Goal: Task Accomplishment & Management: Manage account settings

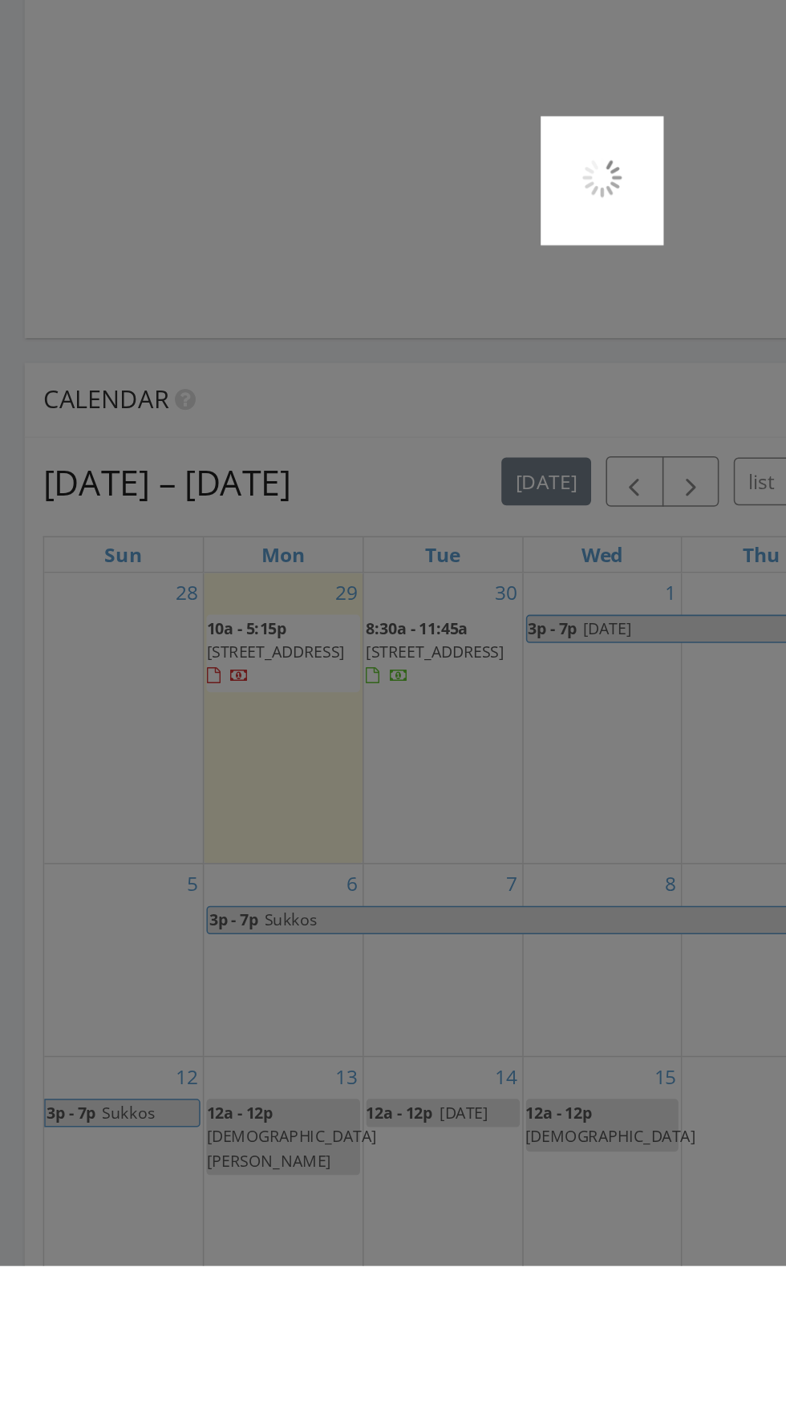
scroll to position [942, 0]
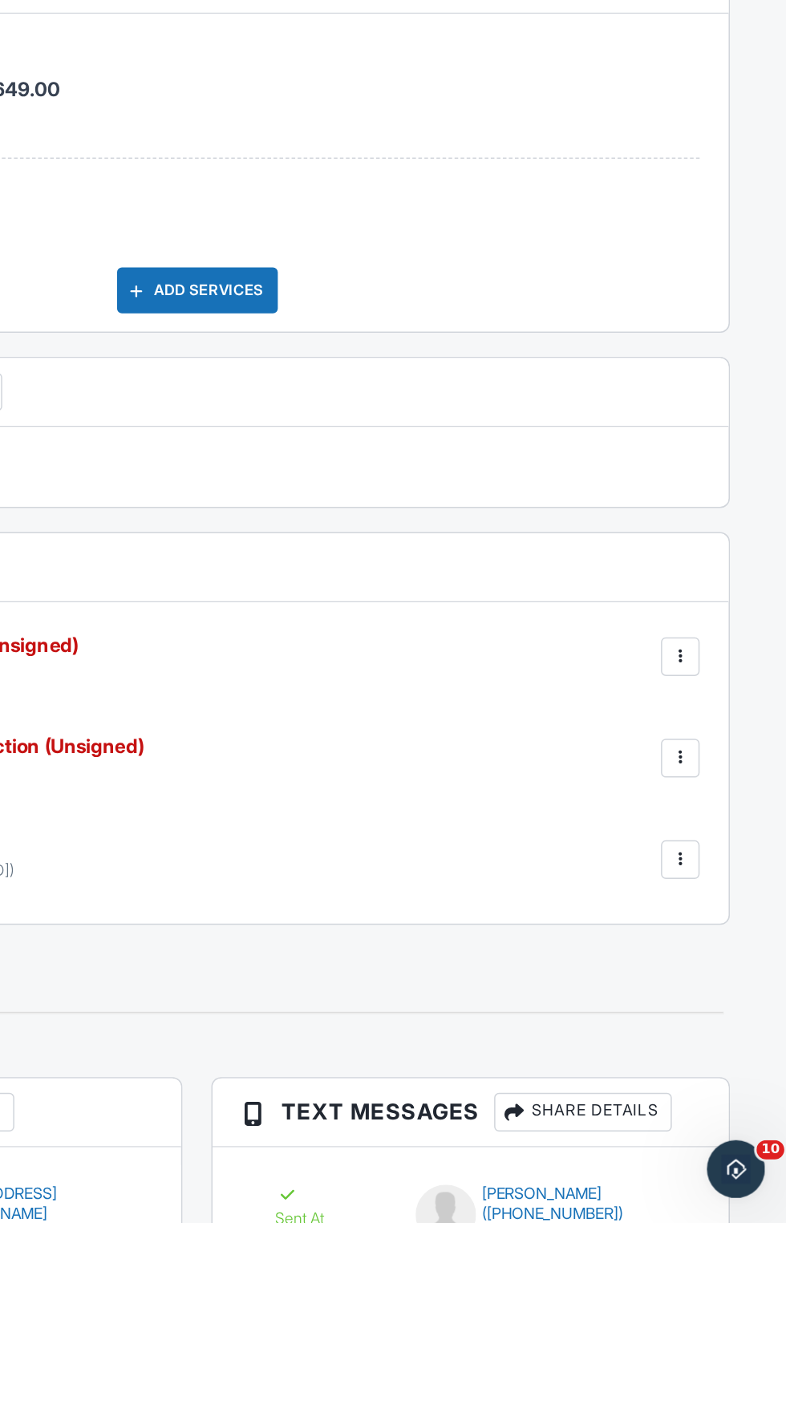
scroll to position [1582, 0]
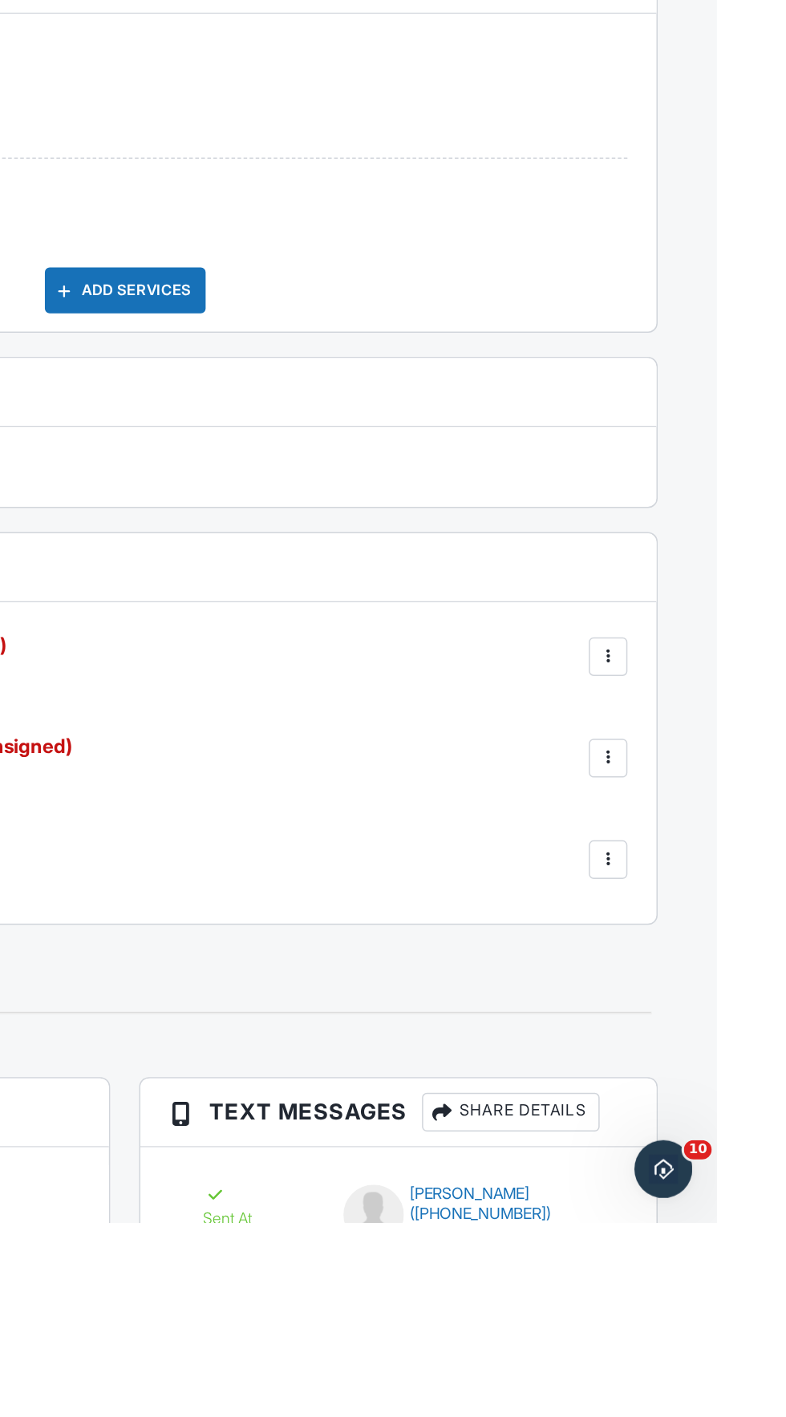
click at [737, 1039] on div "Inspection Agreement (Unsigned) Added [DATE] 18:04PM Edit File [GEOGRAPHIC_DATA…" at bounding box center [393, 1111] width 706 height 213
click at [719, 1034] on div at bounding box center [714, 1042] width 16 height 16
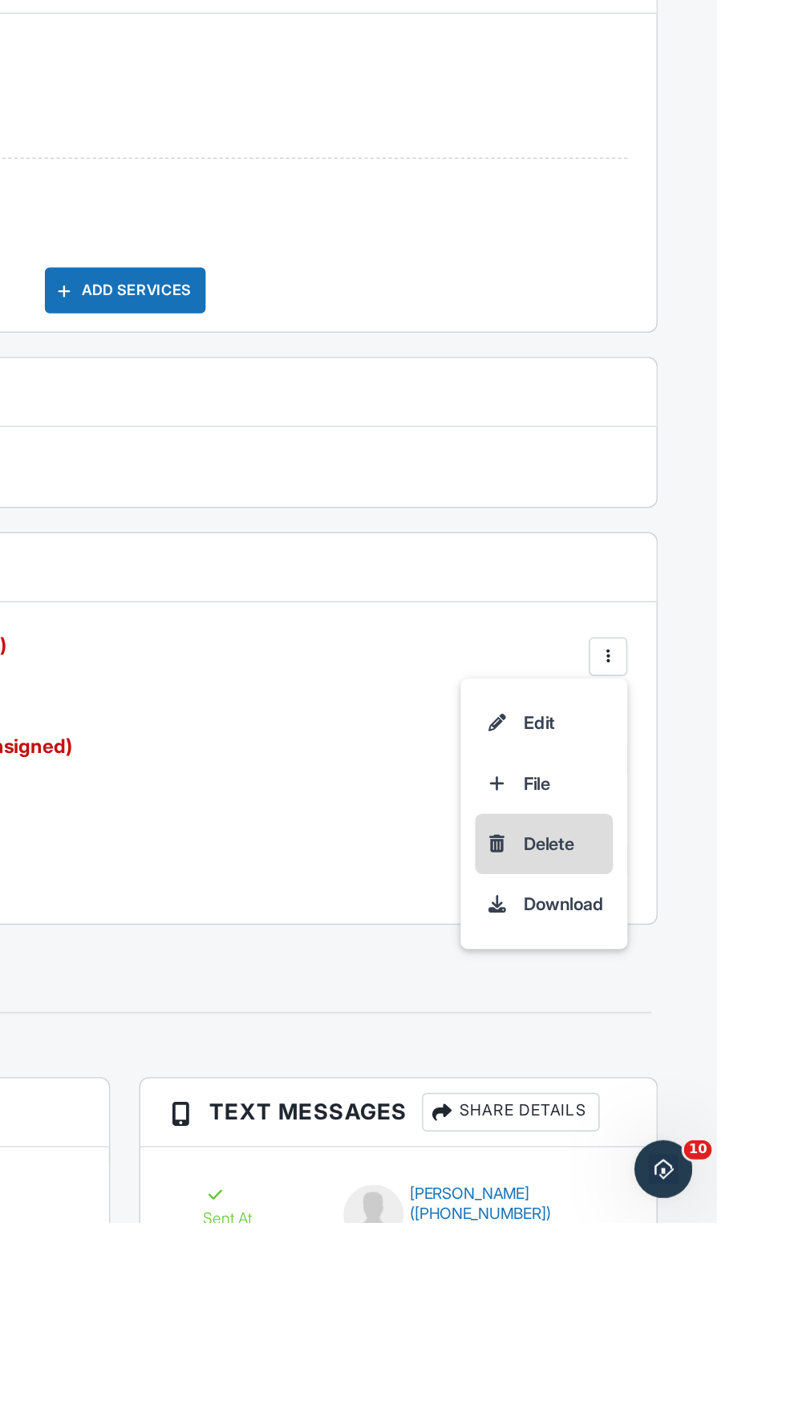
click at [689, 1156] on li "Delete" at bounding box center [670, 1166] width 91 height 40
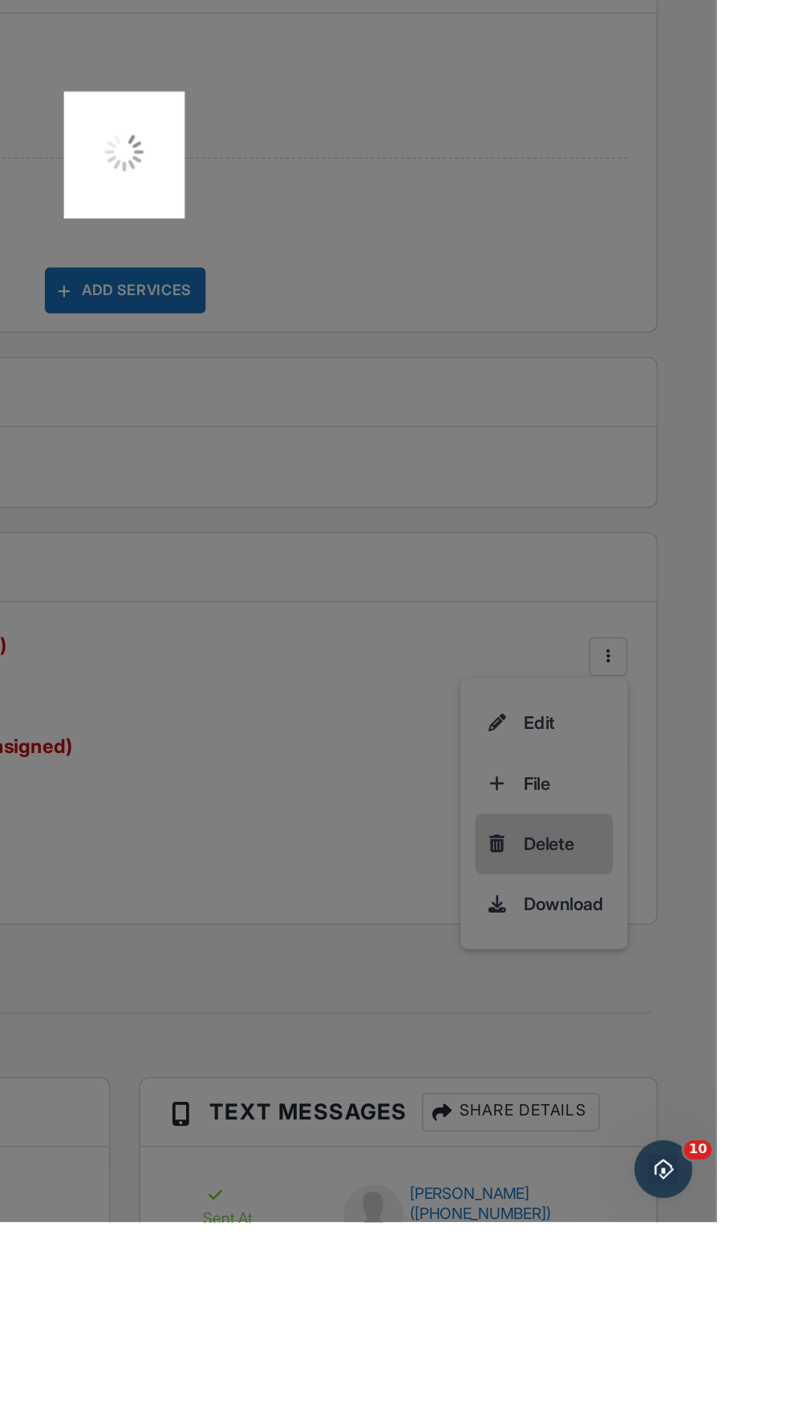
scroll to position [1670, 0]
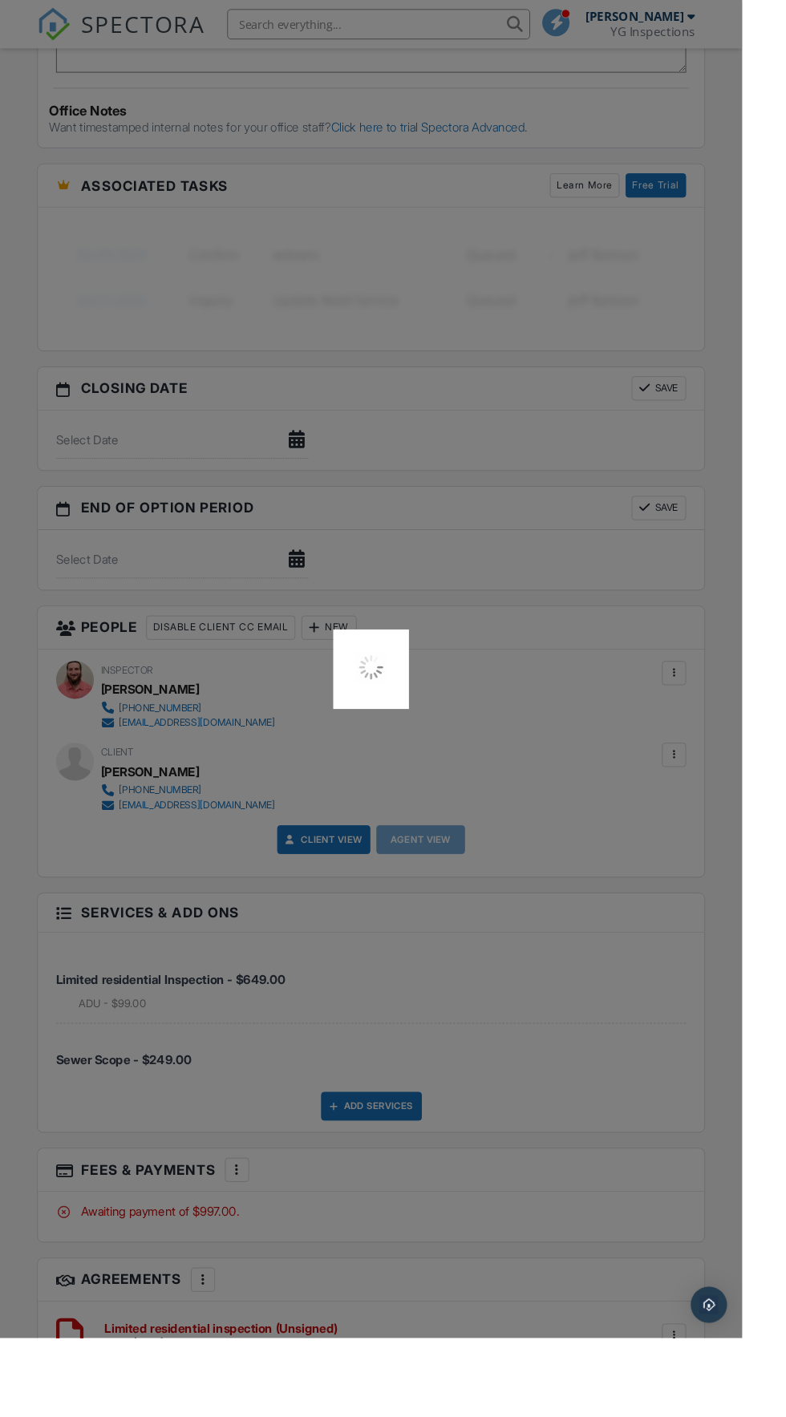
scroll to position [1216, 0]
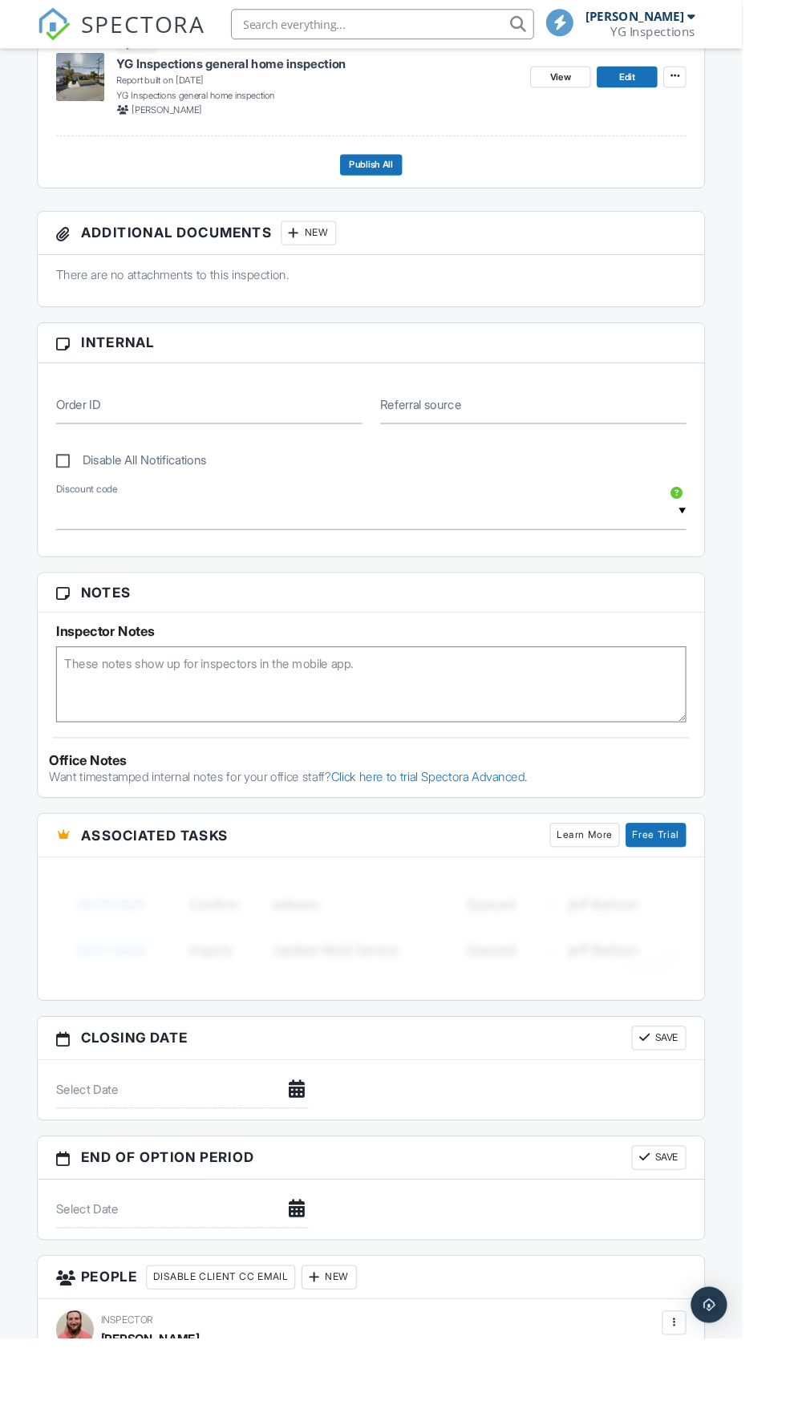
scroll to position [1680, 0]
